Goal: Transaction & Acquisition: Purchase product/service

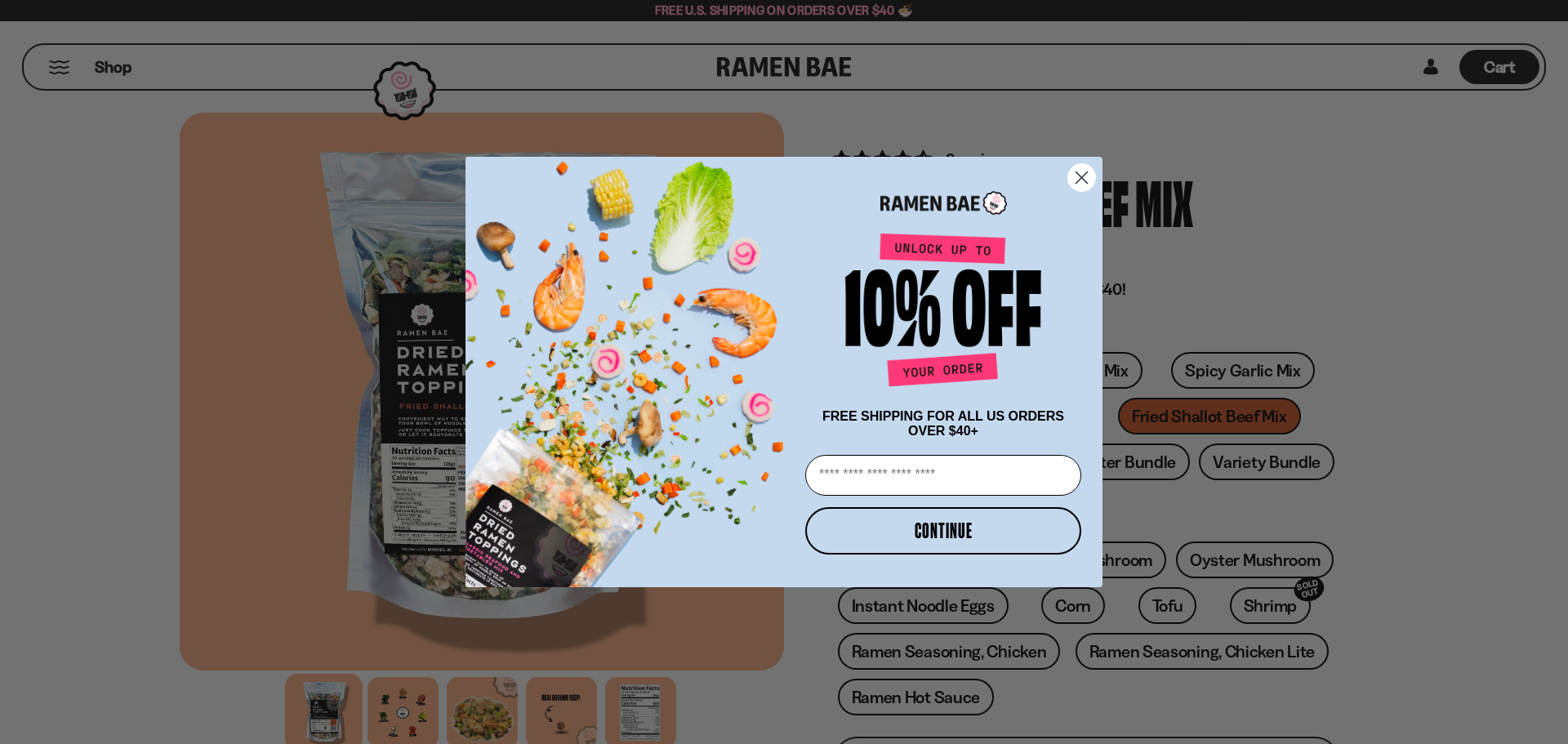
click at [1089, 175] on circle "Close dialog" at bounding box center [1082, 178] width 27 height 27
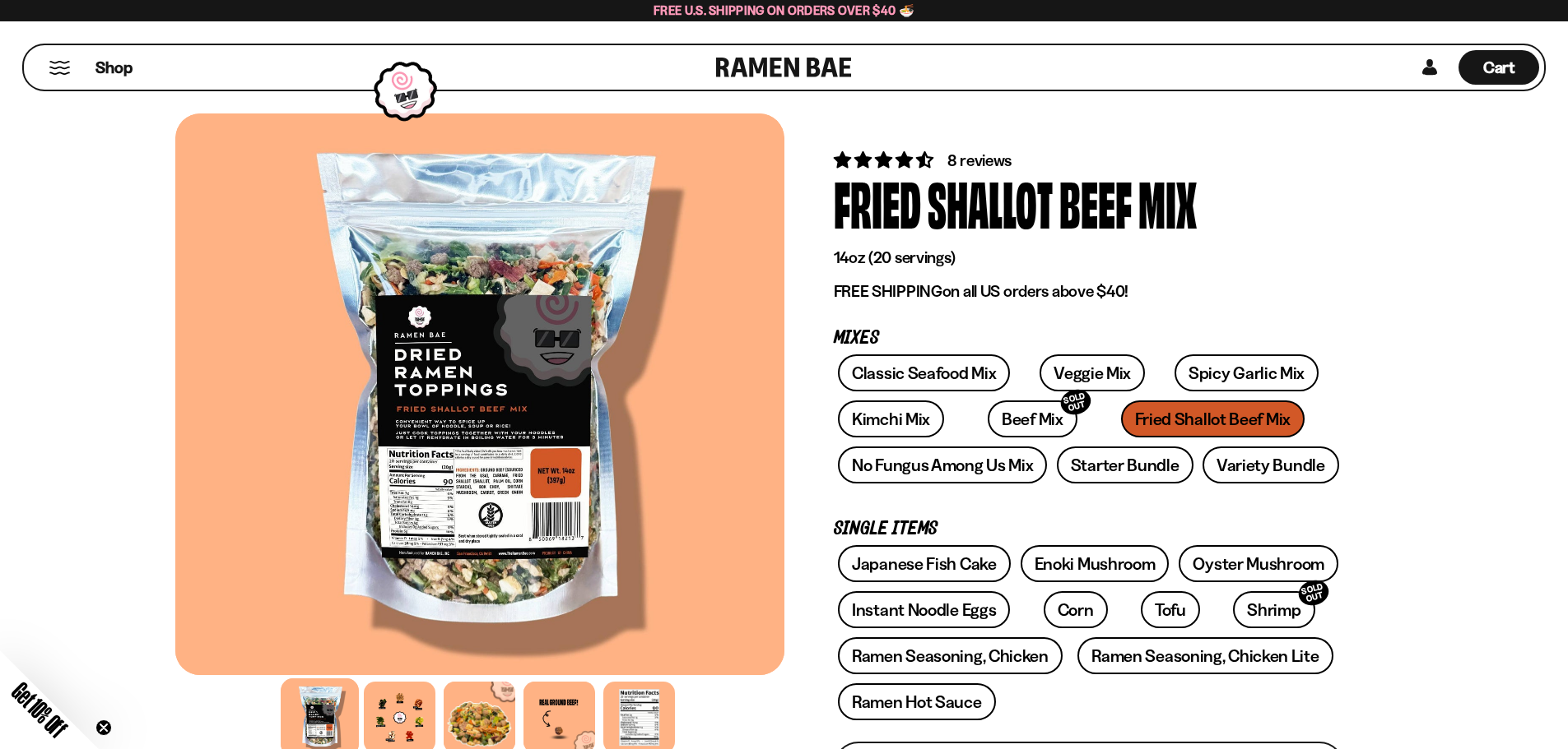
click at [1152, 419] on div "Classic Seafood Mix Veggie Mix Spicy Garlic Mix Kimchi Mix Beef Mix SOLD OUT" at bounding box center [1088, 423] width 510 height 138
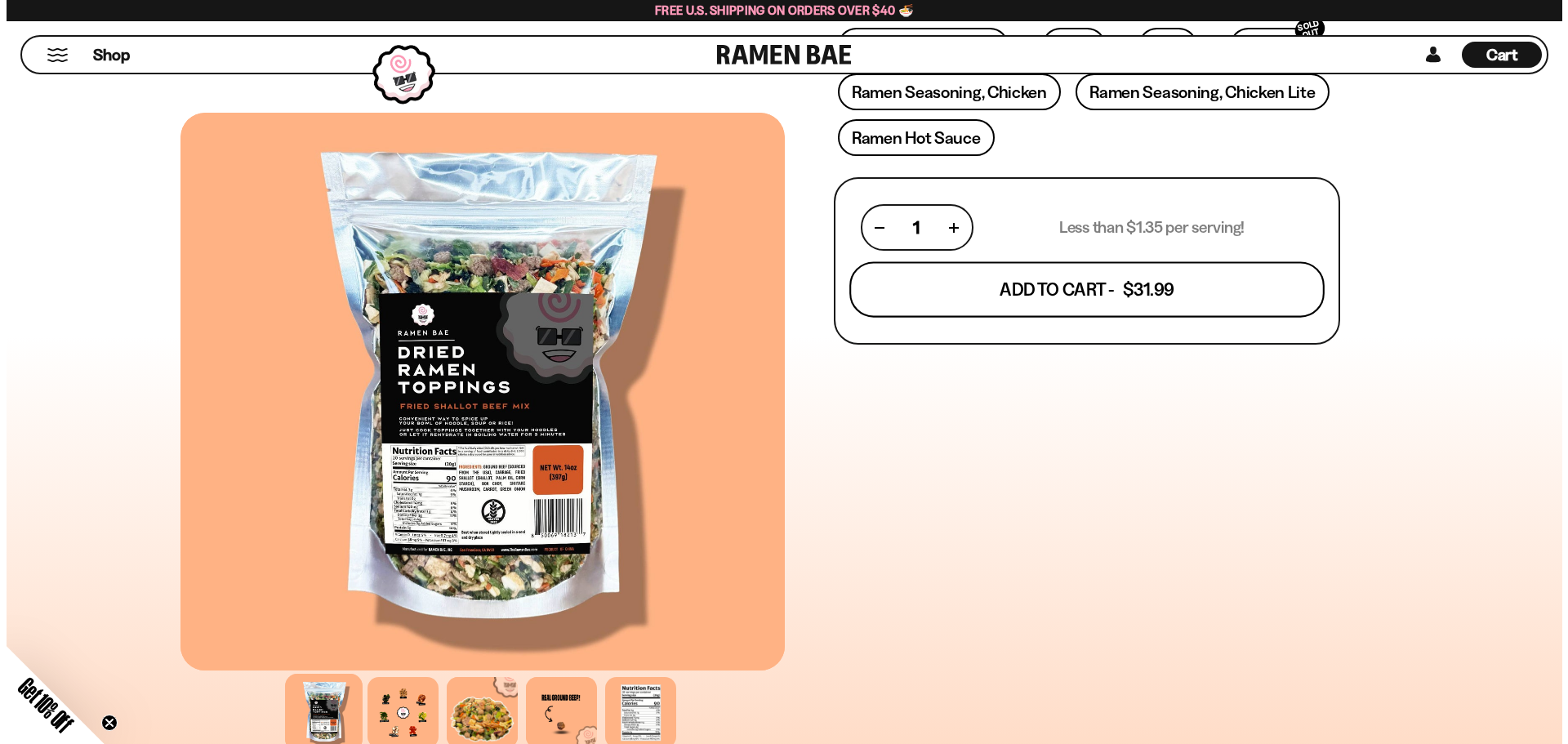
scroll to position [572, 0]
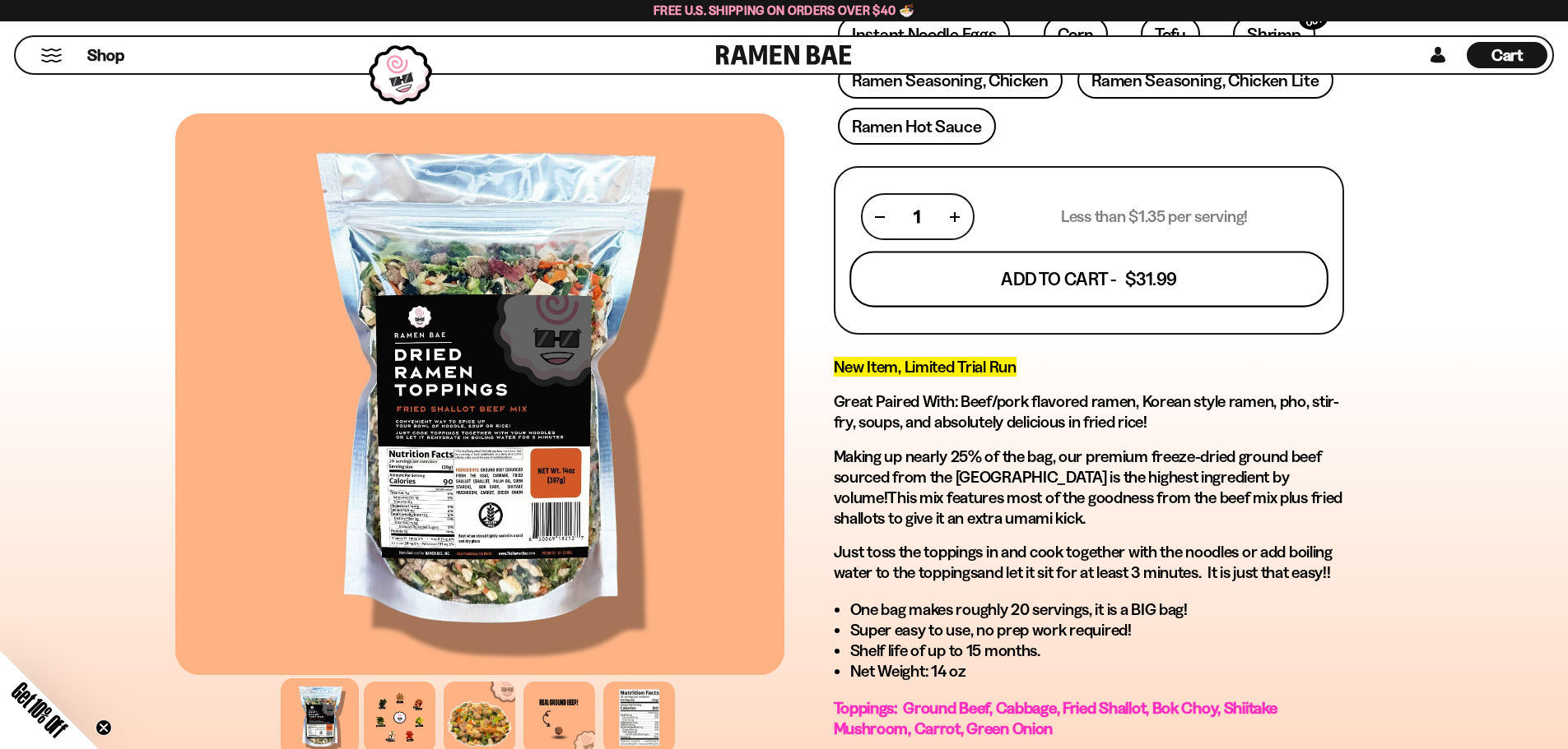
click at [1122, 279] on button "Add To Cart - $31.99" at bounding box center [1088, 280] width 479 height 56
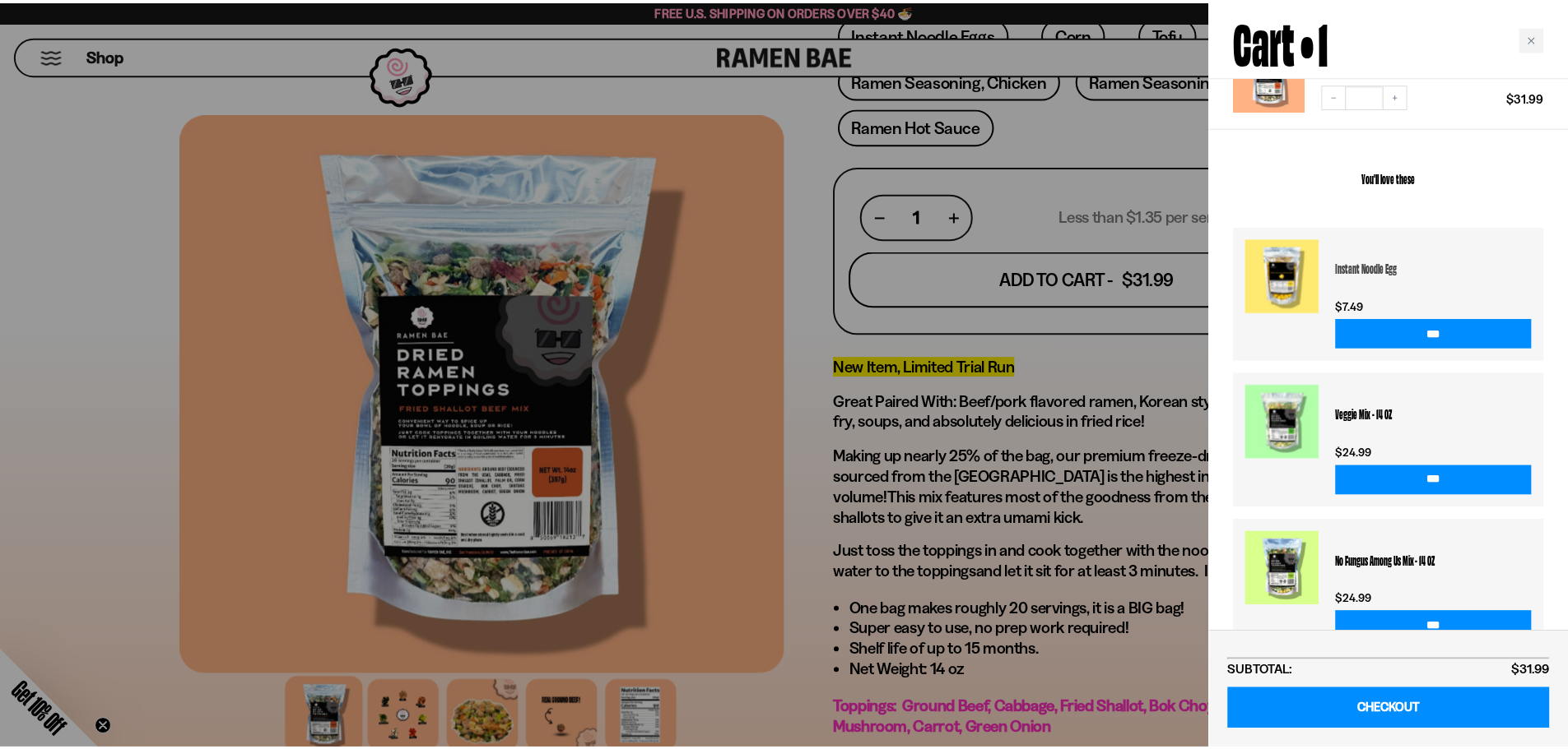
scroll to position [233, 0]
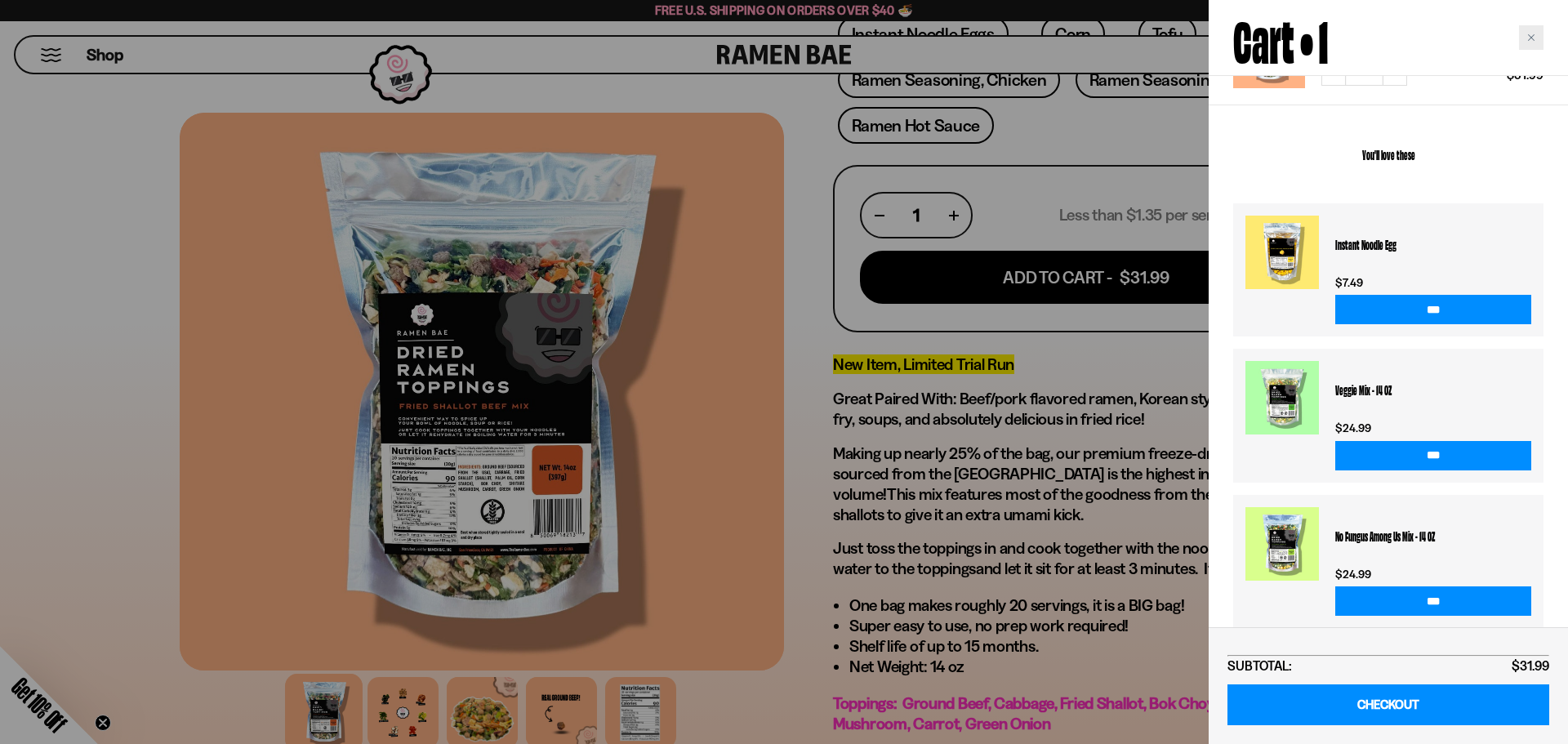
click at [1536, 39] on div "Close cart" at bounding box center [1531, 37] width 24 height 24
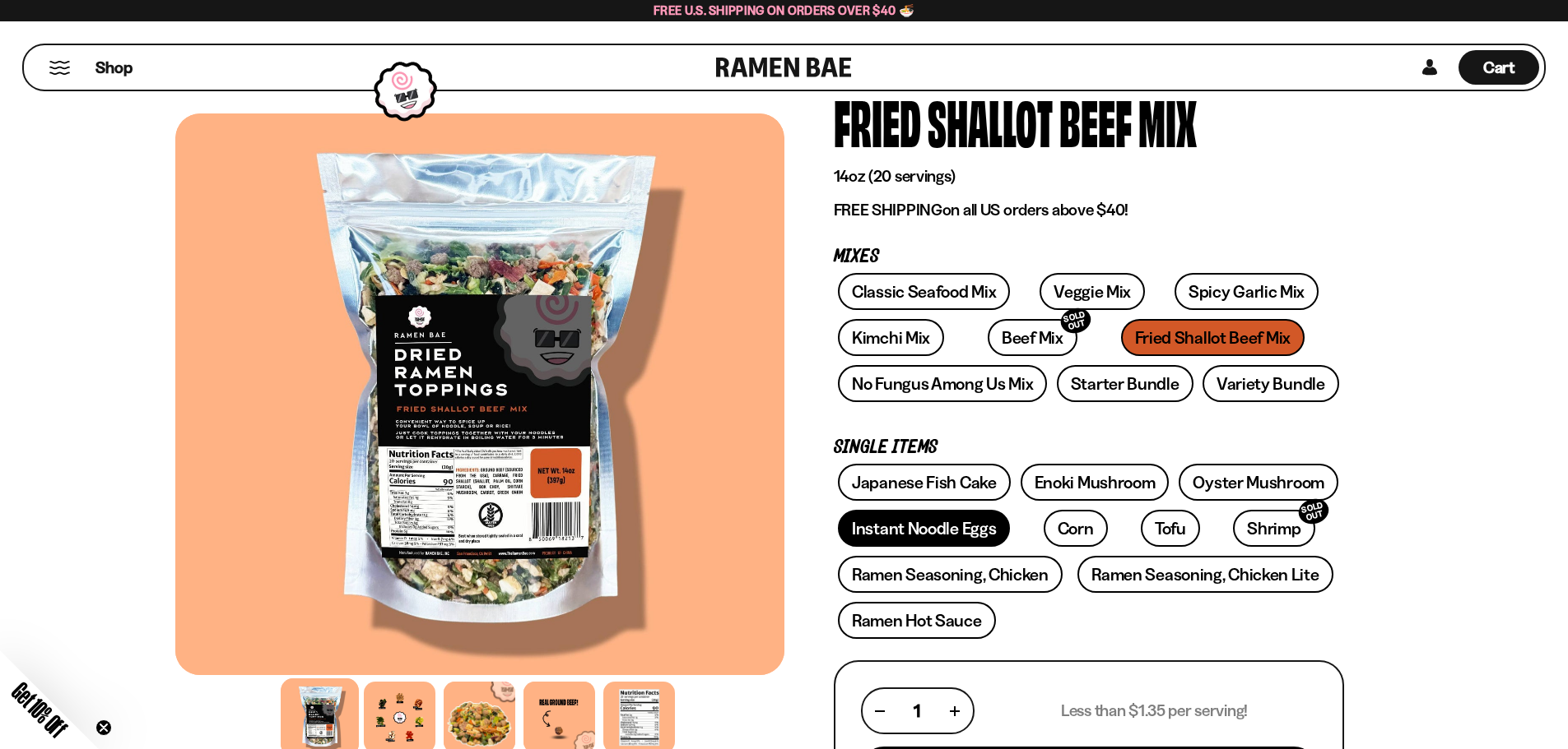
scroll to position [82, 0]
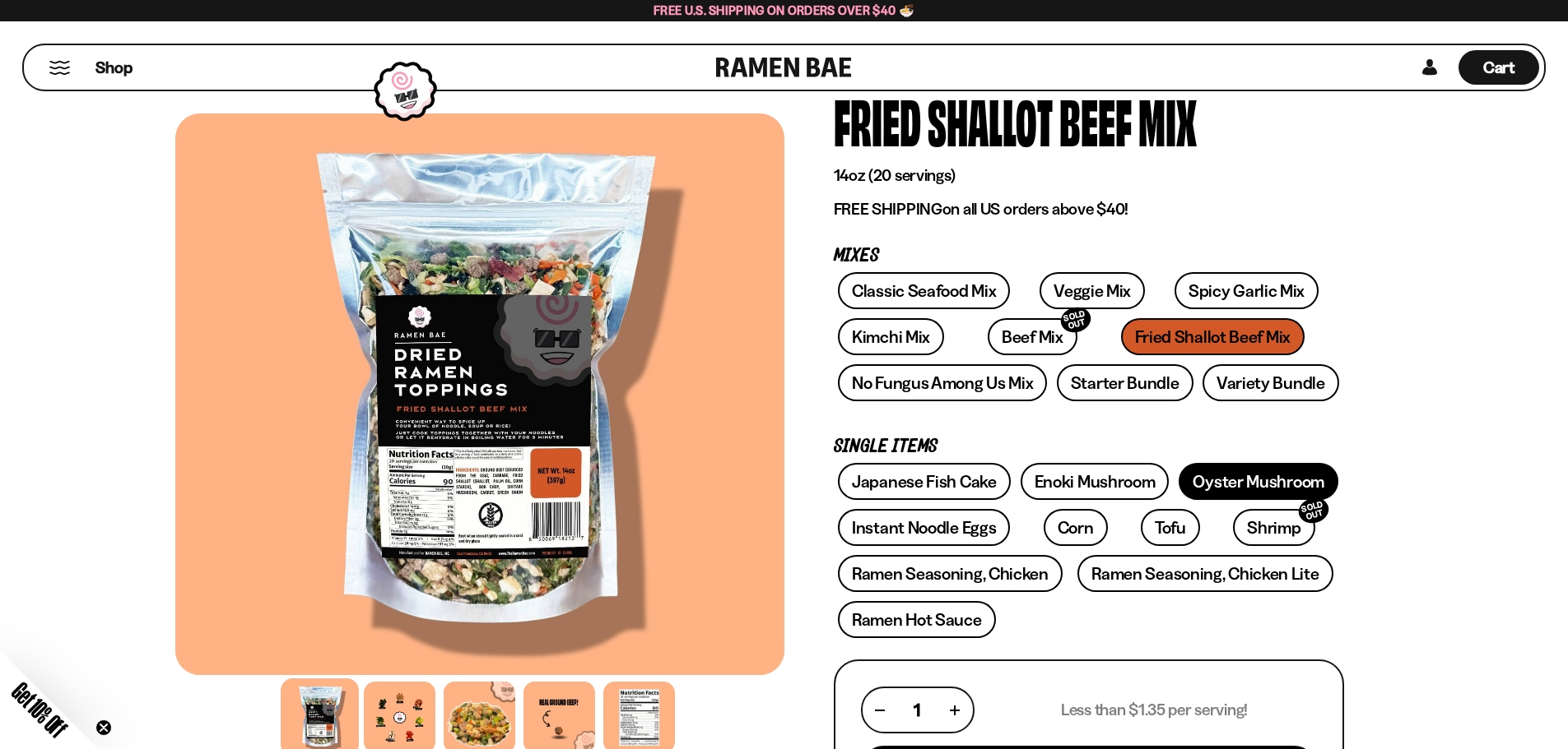
click at [1294, 480] on link "Oyster Mushroom" at bounding box center [1258, 481] width 160 height 37
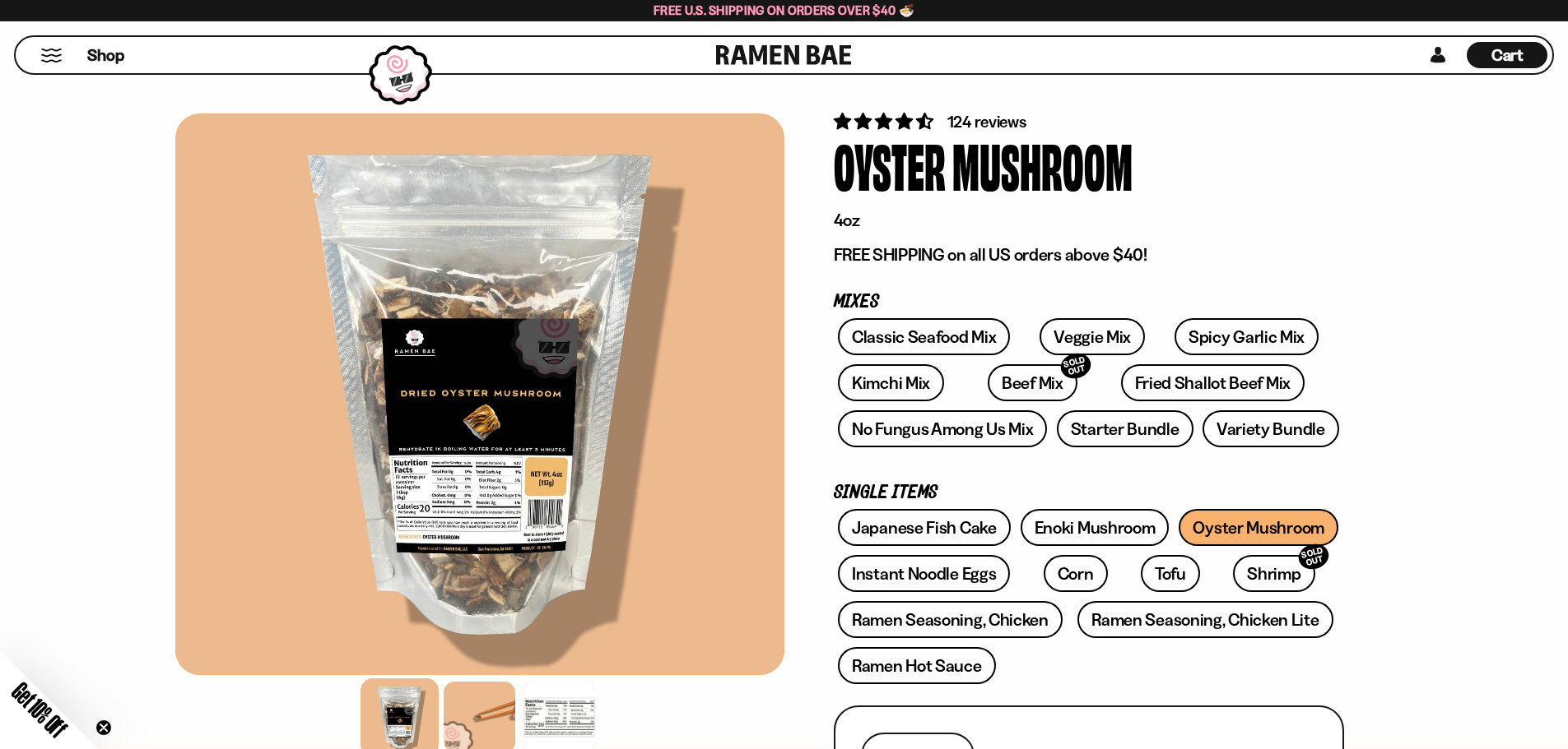
scroll to position [164, 0]
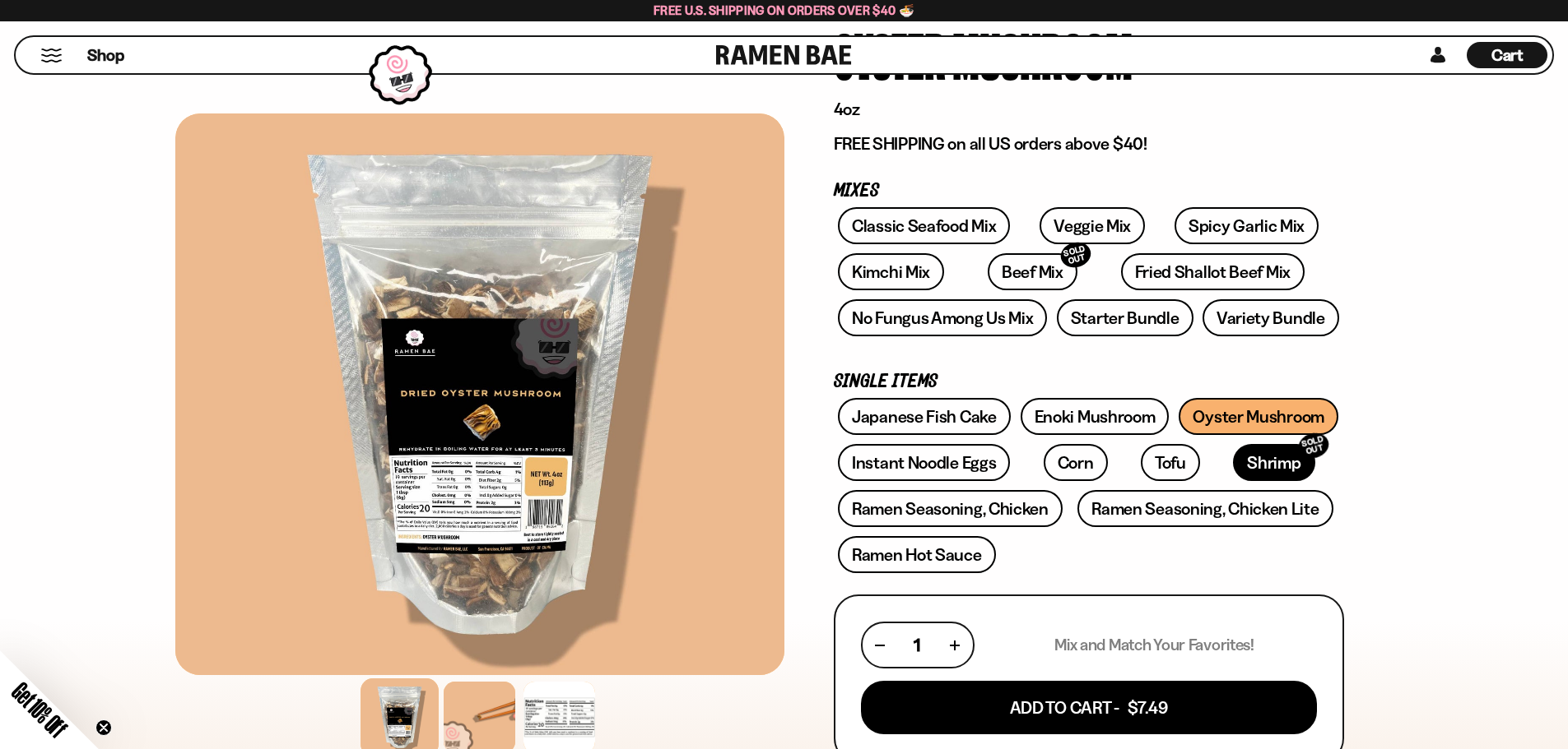
click at [1233, 467] on link "Shrimp SOLD OUT" at bounding box center [1273, 462] width 81 height 37
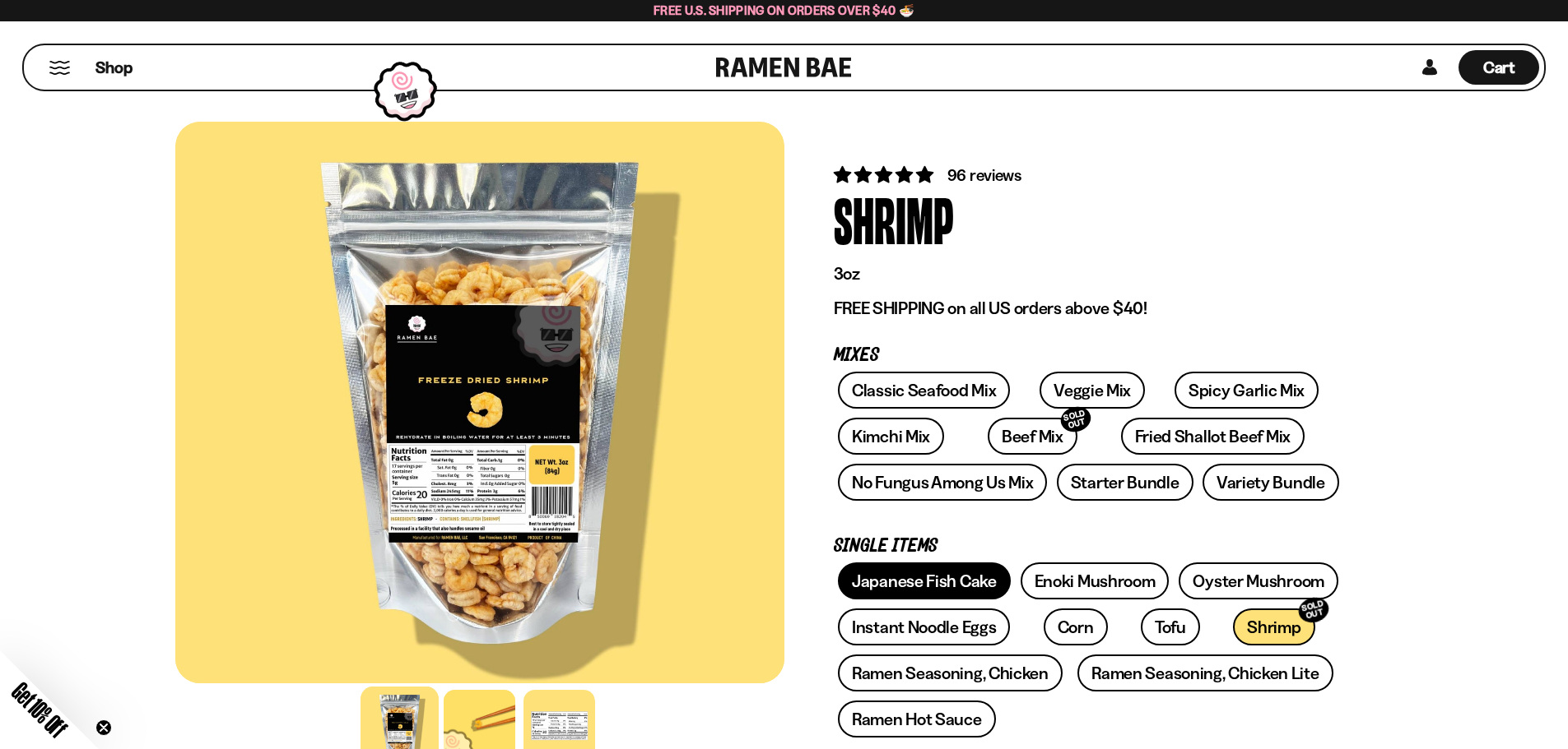
click at [922, 592] on link "Japanese Fish Cake" at bounding box center [924, 581] width 173 height 37
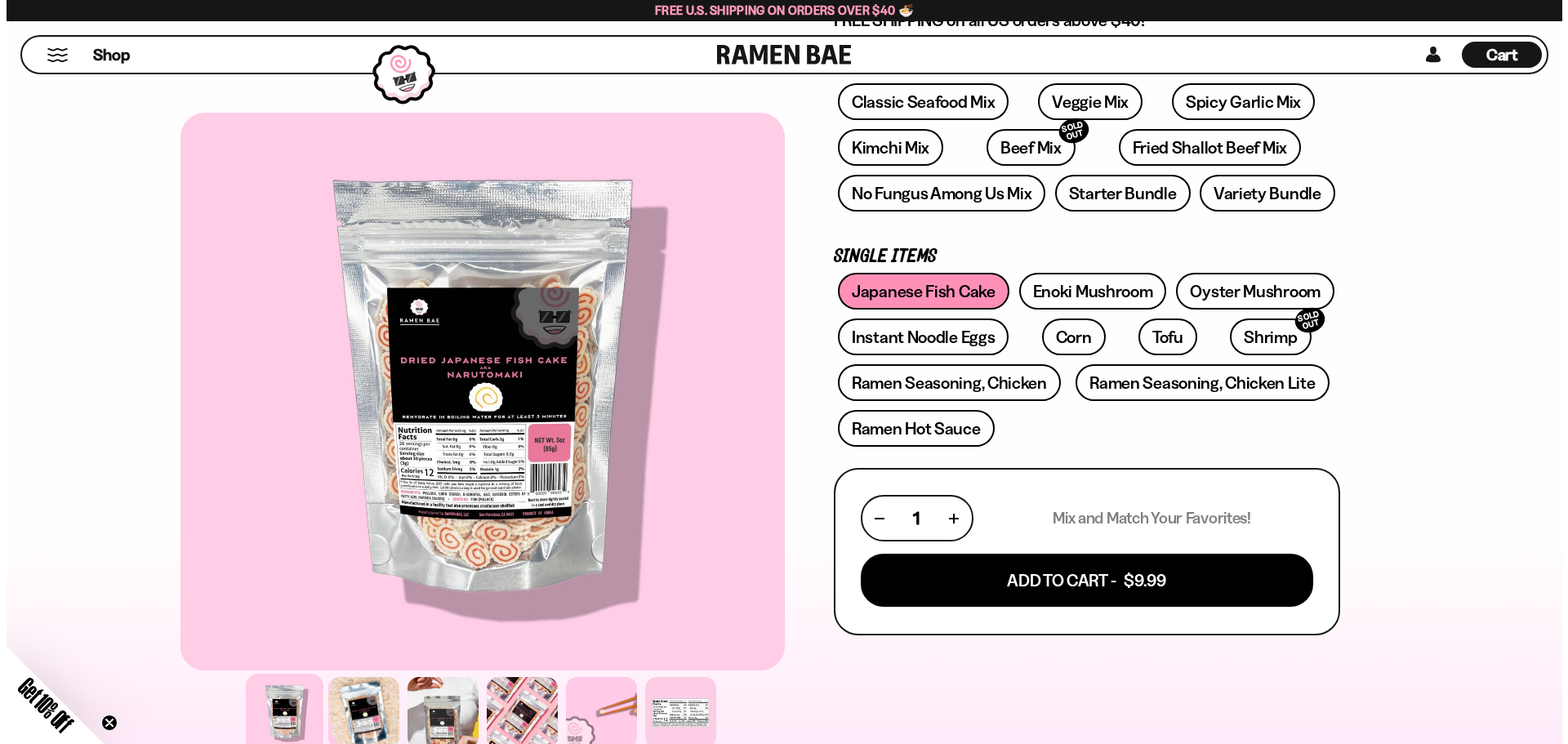
scroll to position [327, 0]
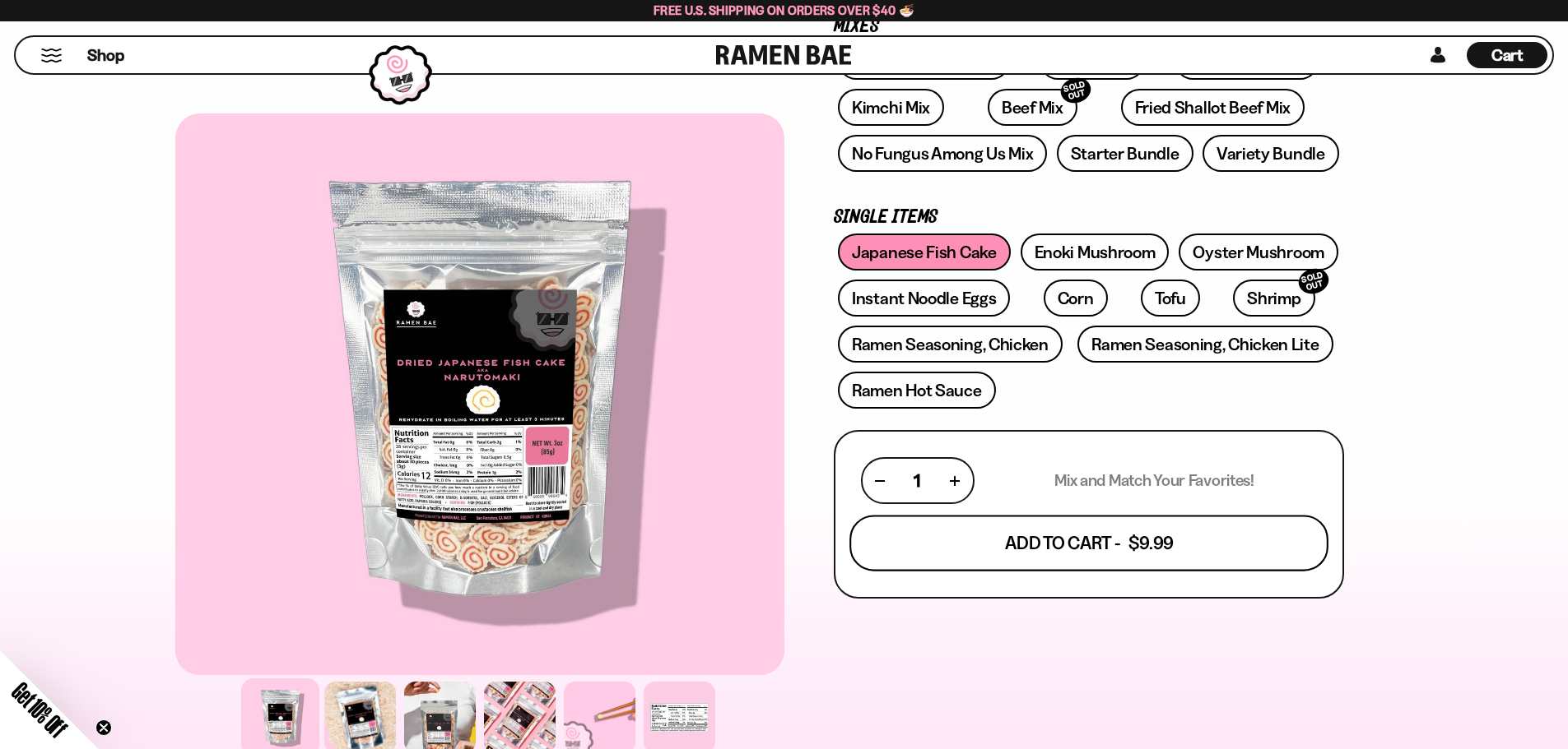
click at [1033, 545] on button "Add To Cart - $9.99" at bounding box center [1088, 543] width 479 height 56
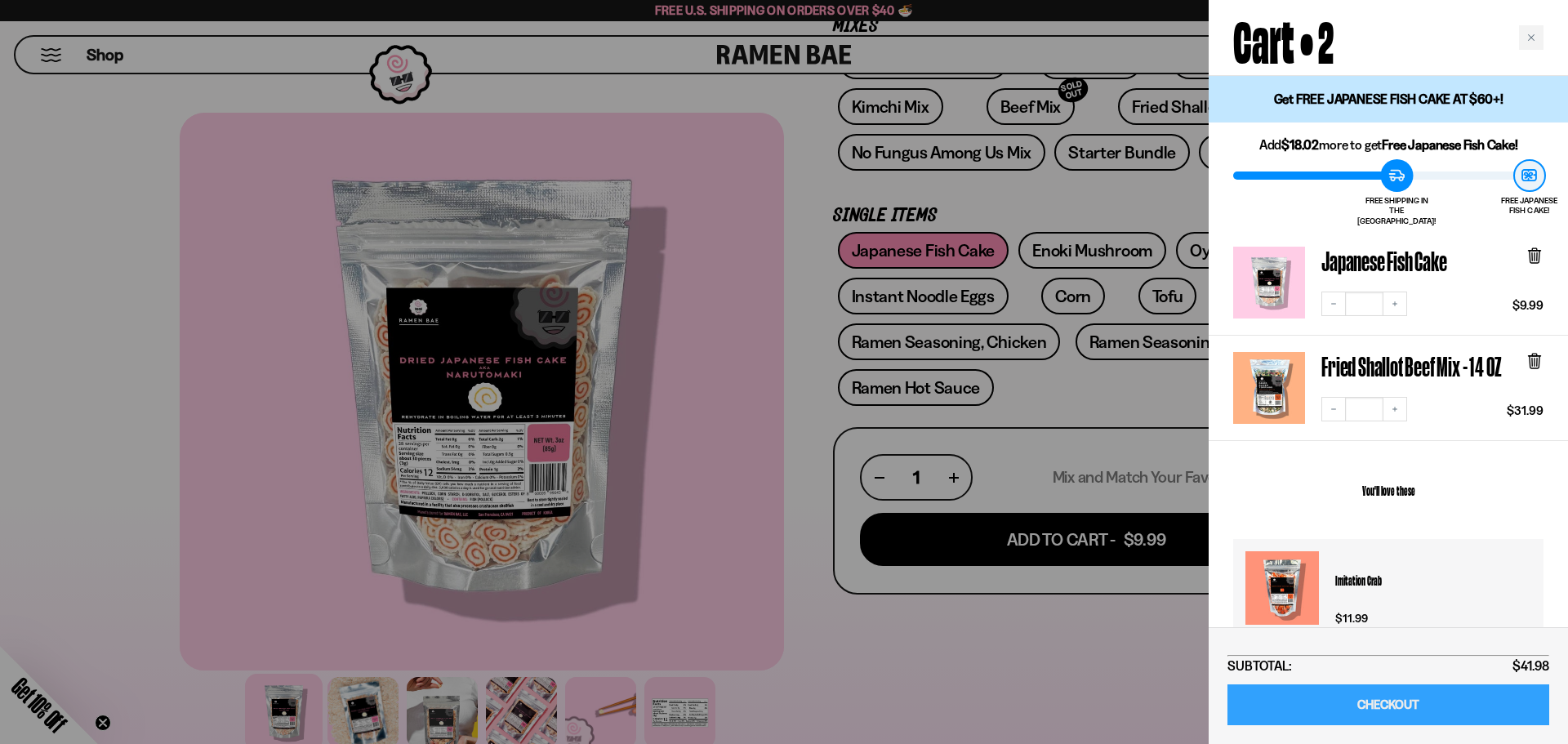
click at [1427, 704] on link "CHECKOUT" at bounding box center [1388, 706] width 322 height 42
